Goal: Task Accomplishment & Management: Use online tool/utility

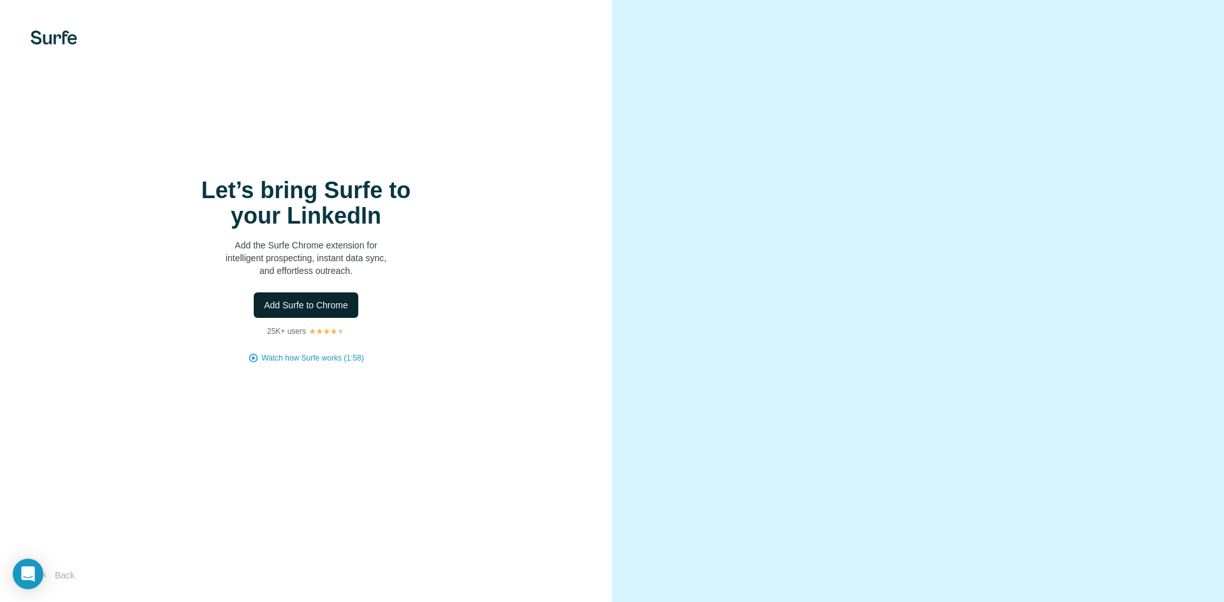
click at [346, 303] on span "Add Surfe to Chrome" at bounding box center [306, 305] width 84 height 13
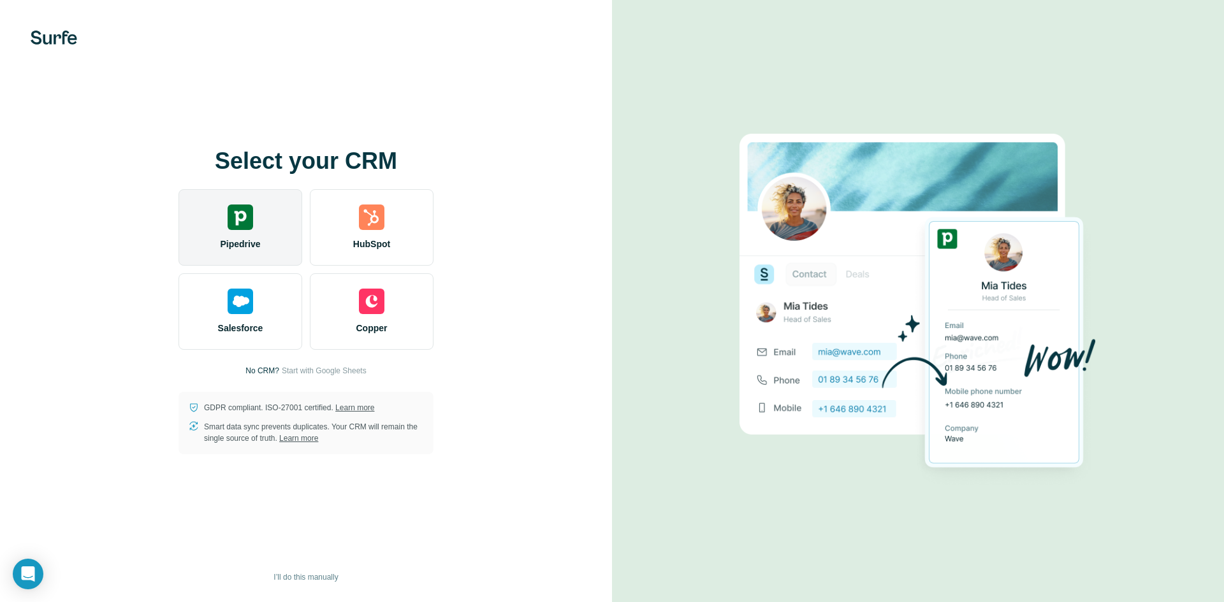
click at [250, 233] on div "Pipedrive" at bounding box center [240, 227] width 124 height 76
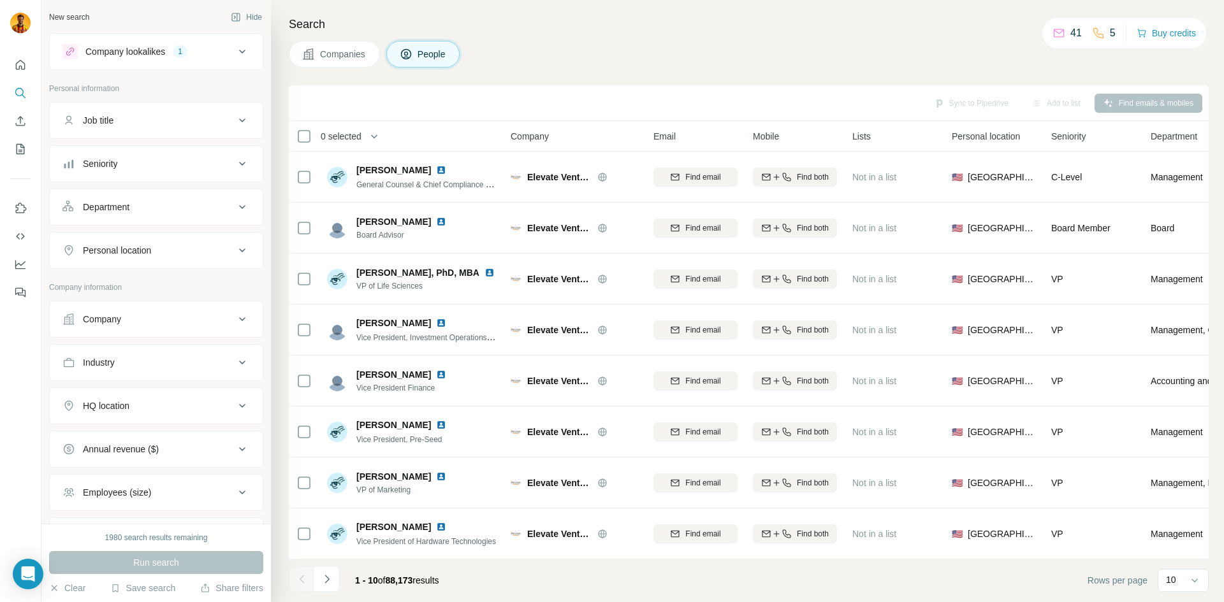
click at [183, 251] on div "Personal location" at bounding box center [148, 250] width 172 height 13
click at [201, 278] on input "text" at bounding box center [155, 282] width 187 height 23
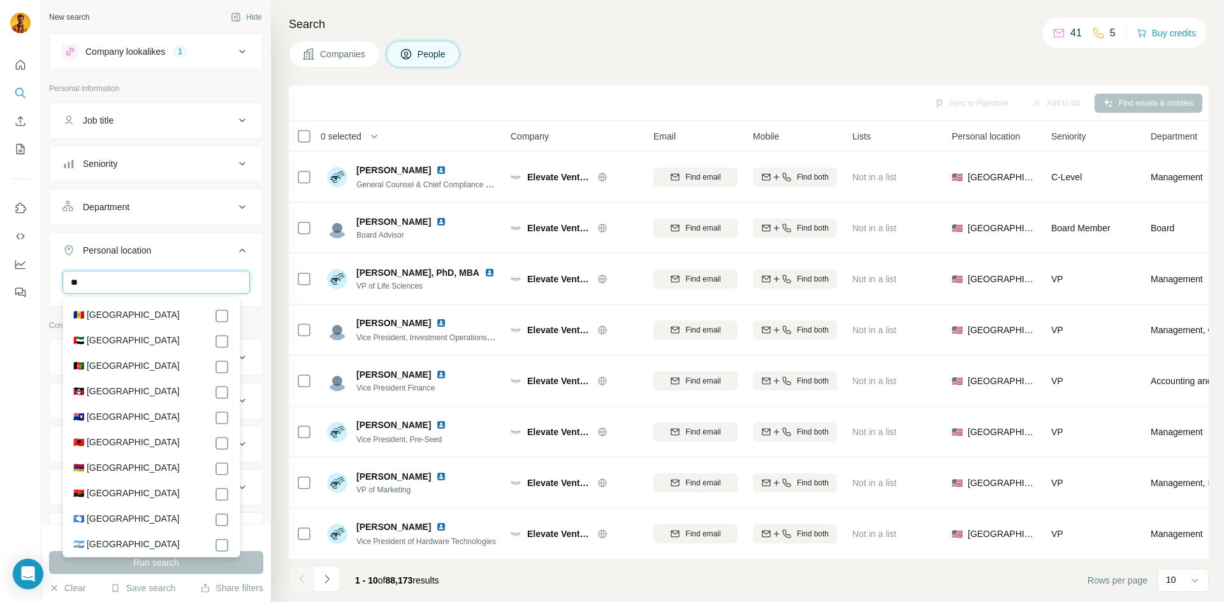
type input "*"
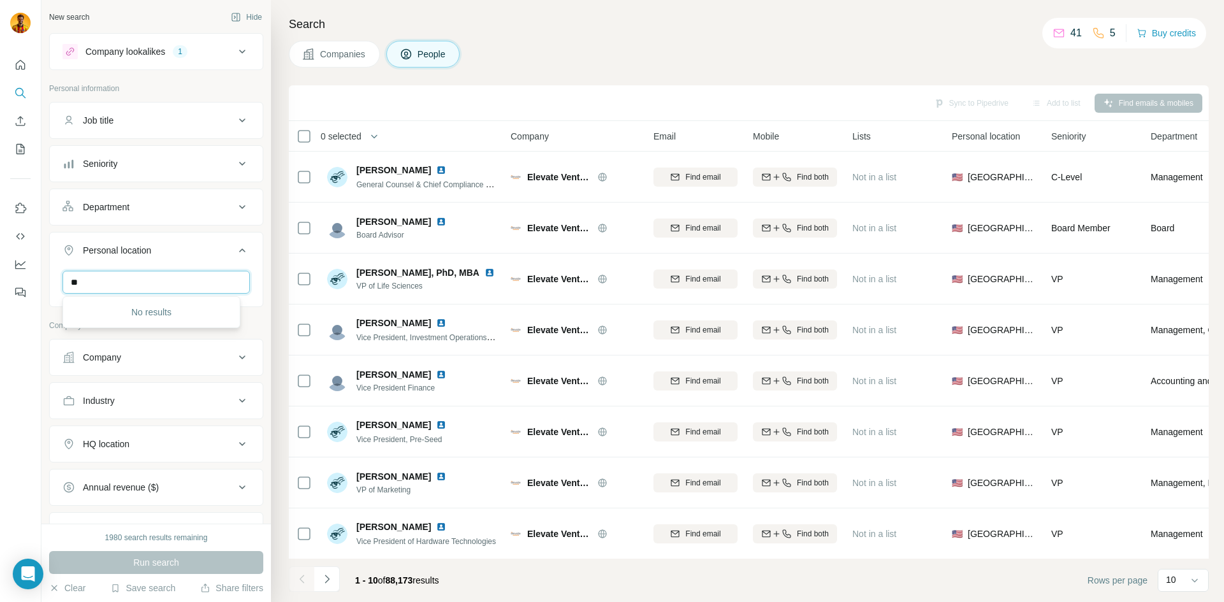
type input "*"
type input "***"
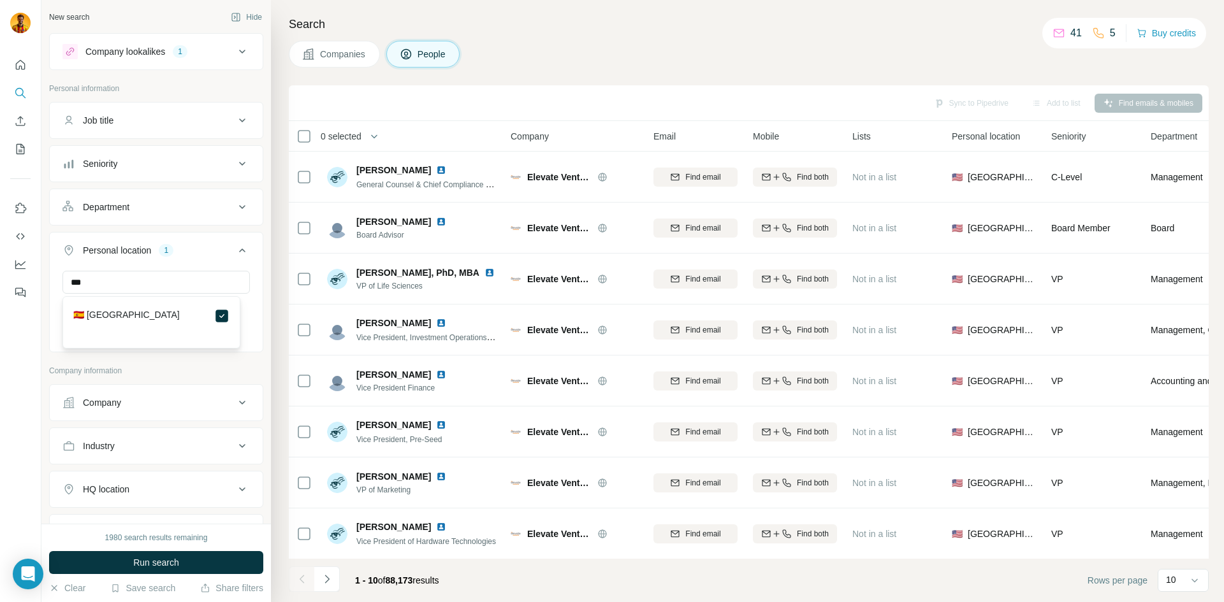
click at [55, 362] on div "Company lookalikes 1 Personal information Job title Seniority Department Person…" at bounding box center [156, 357] width 214 height 648
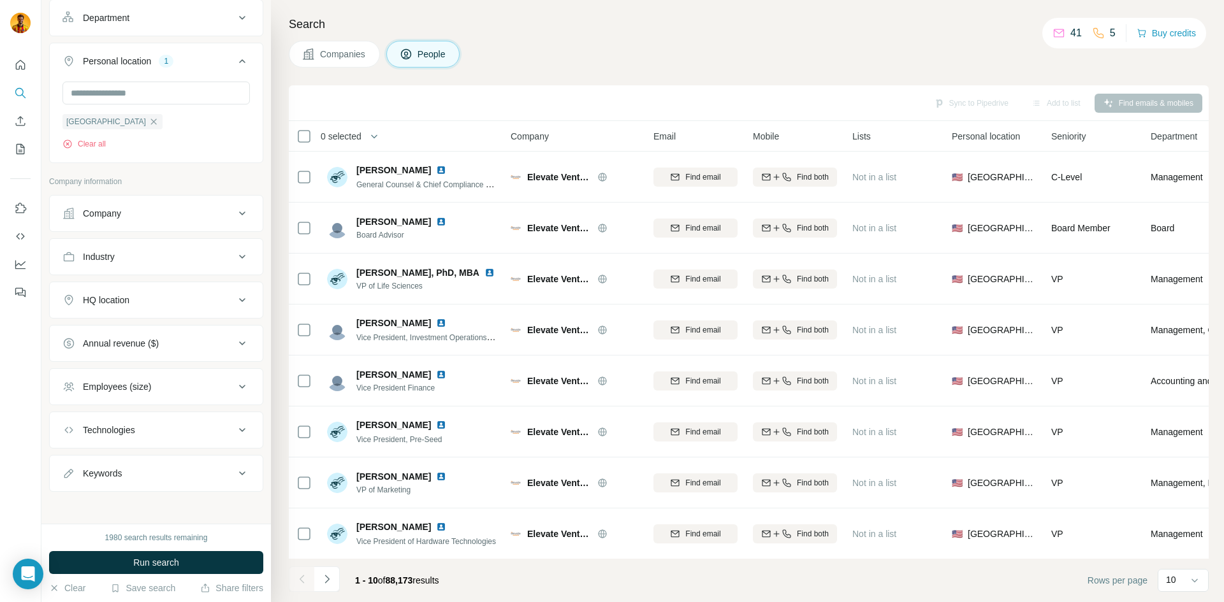
scroll to position [191, 0]
click at [188, 560] on button "Run search" at bounding box center [156, 562] width 214 height 23
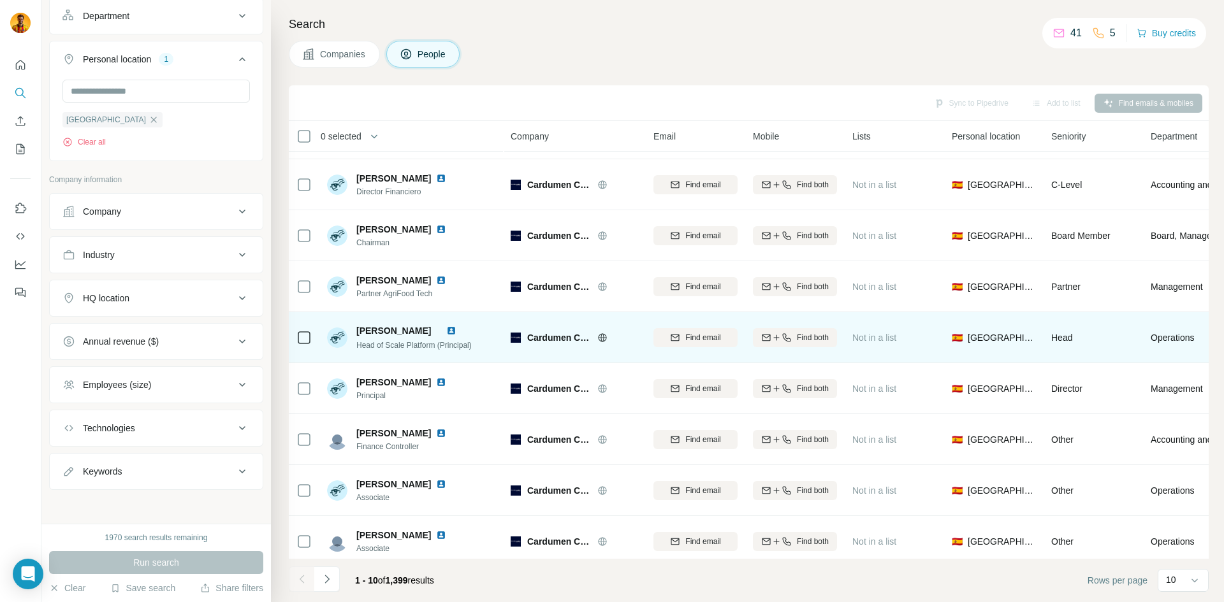
scroll to position [109, 0]
